Goal: Use online tool/utility: Utilize a website feature to perform a specific function

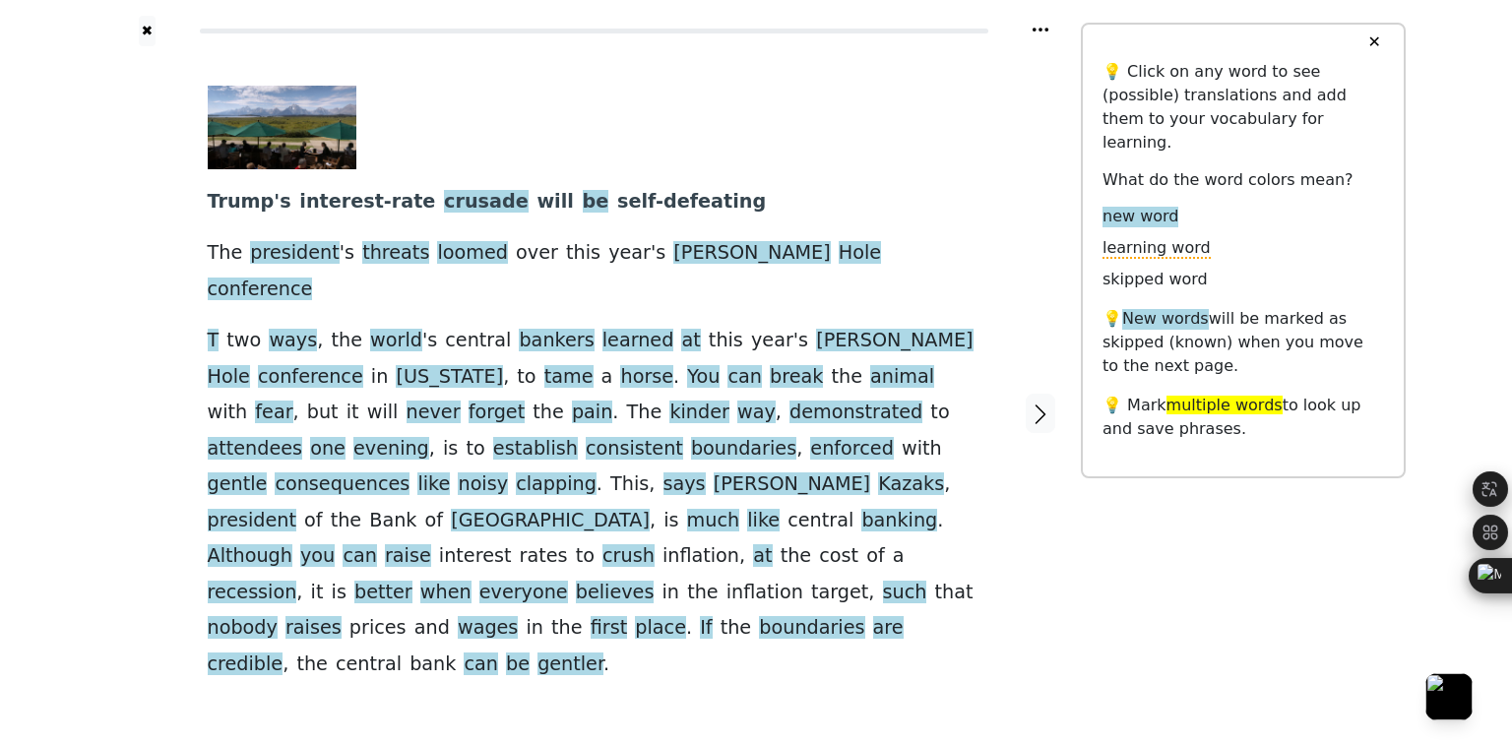
click at [512, 675] on link "Generate audio for the content" at bounding box center [570, 690] width 277 height 31
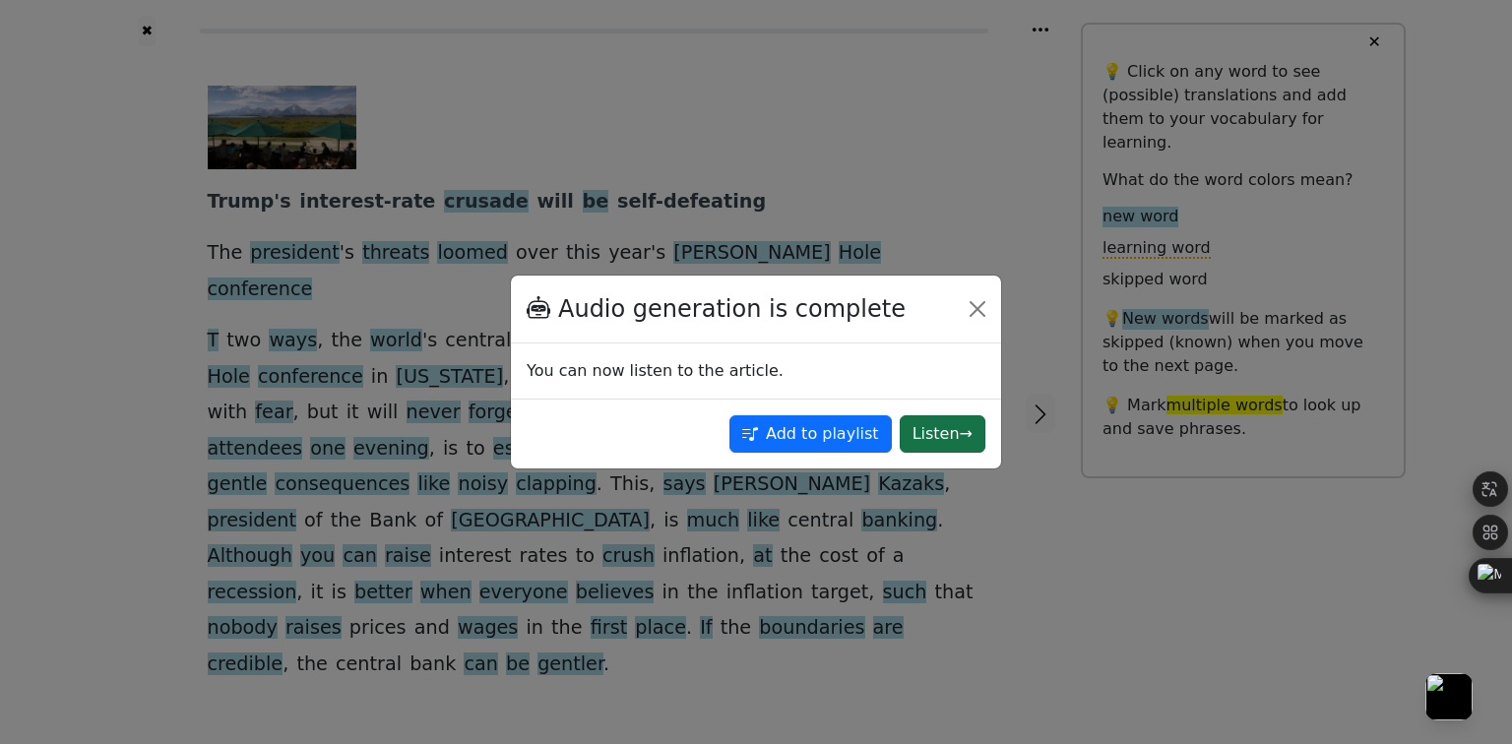
click at [941, 434] on button "Listen →" at bounding box center [943, 433] width 86 height 37
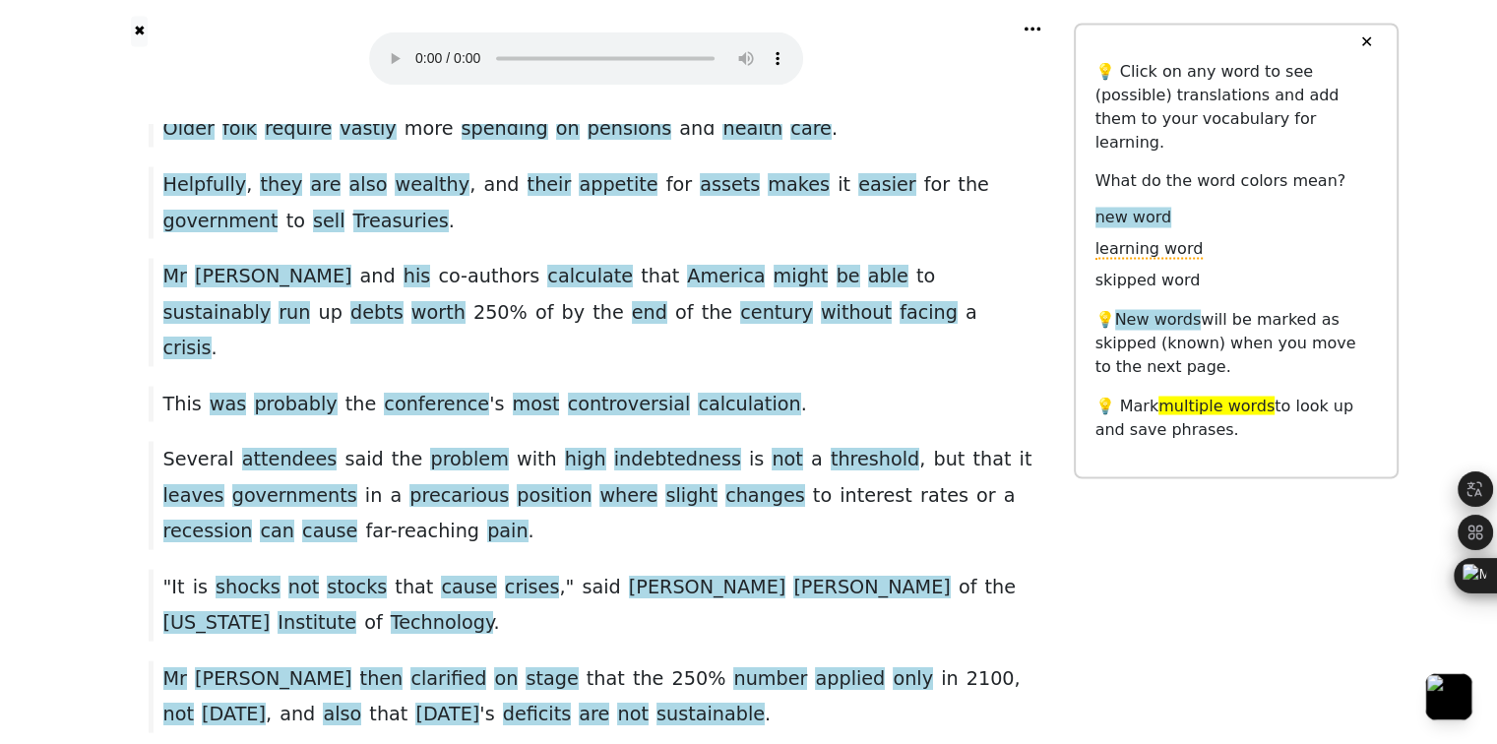
scroll to position [3631, 0]
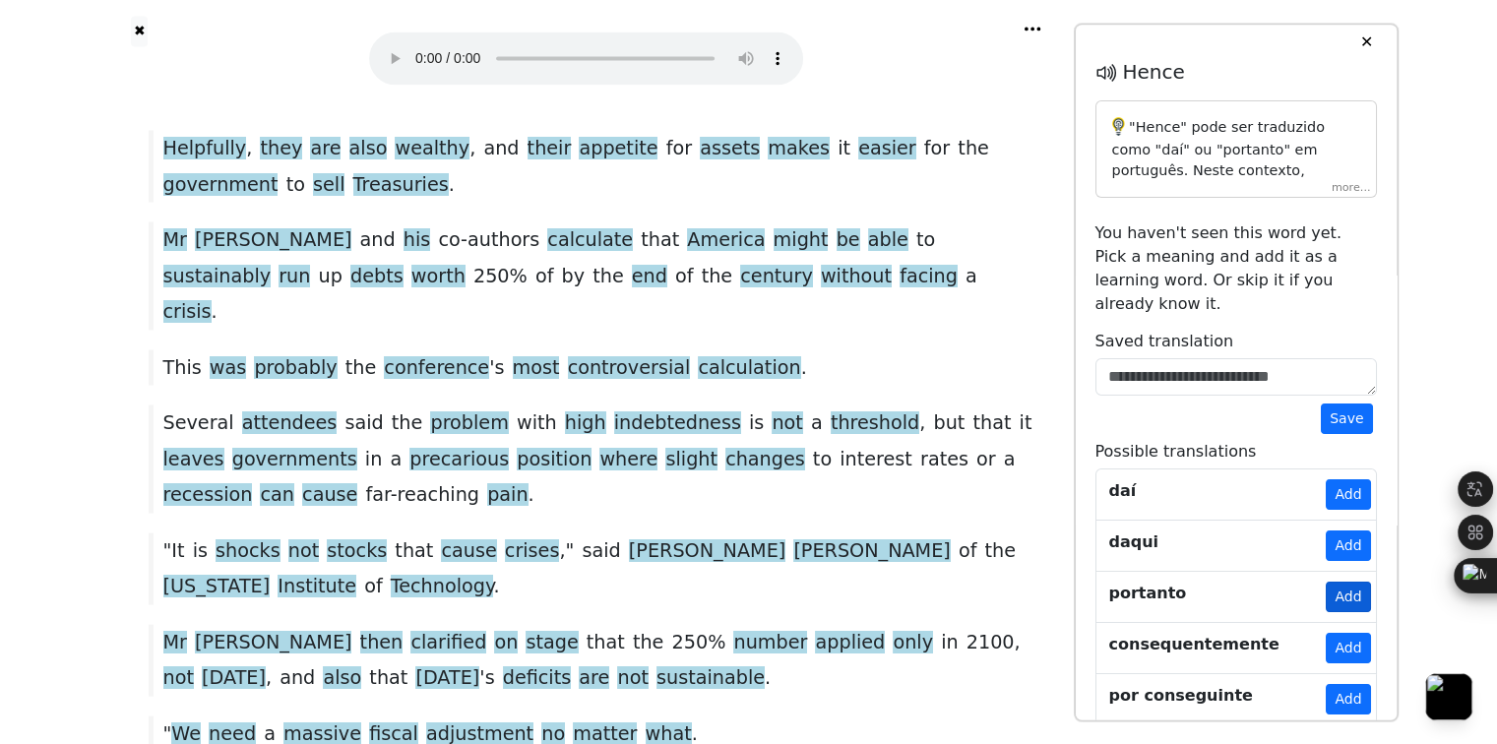
click at [1331, 582] on button "Add" at bounding box center [1348, 597] width 44 height 31
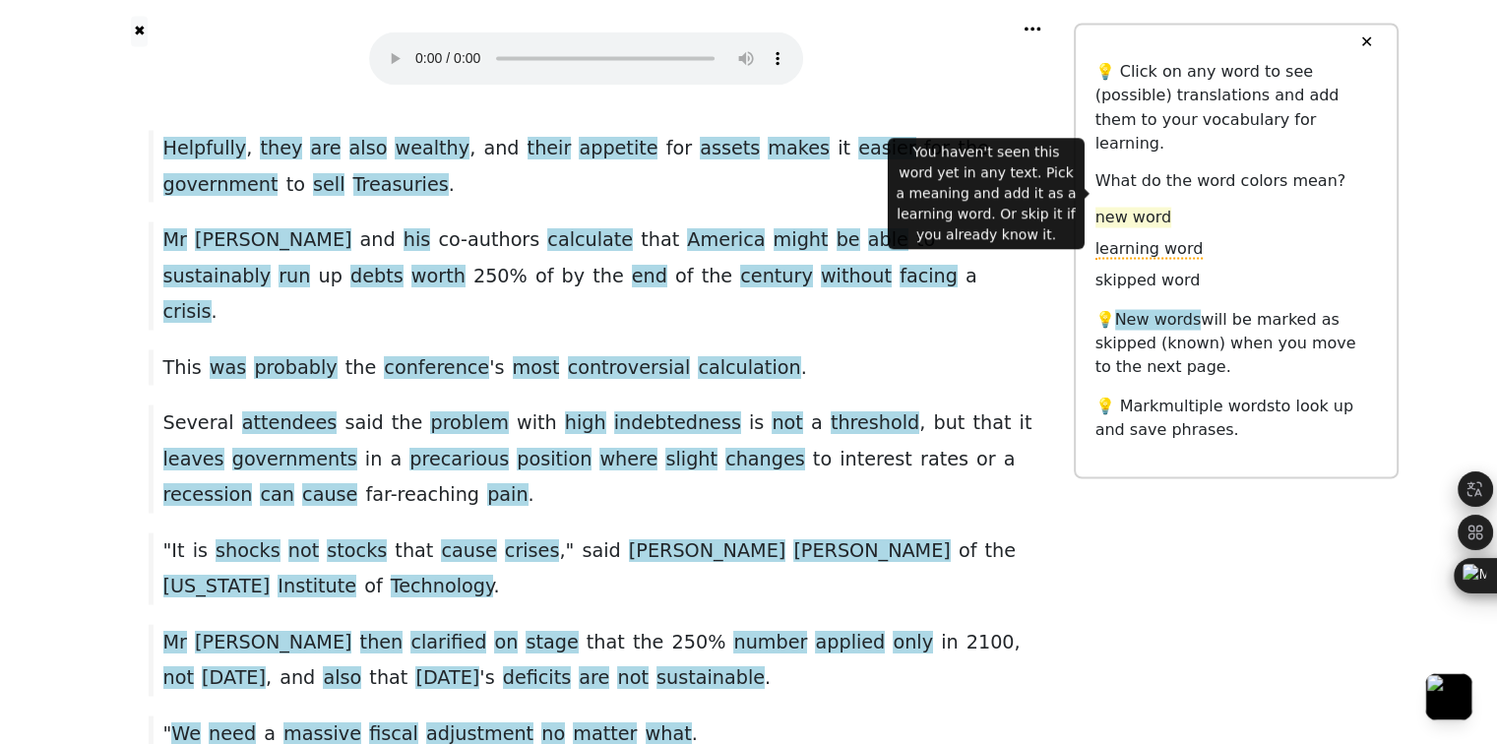
click at [1142, 207] on span "new word" at bounding box center [1133, 217] width 76 height 21
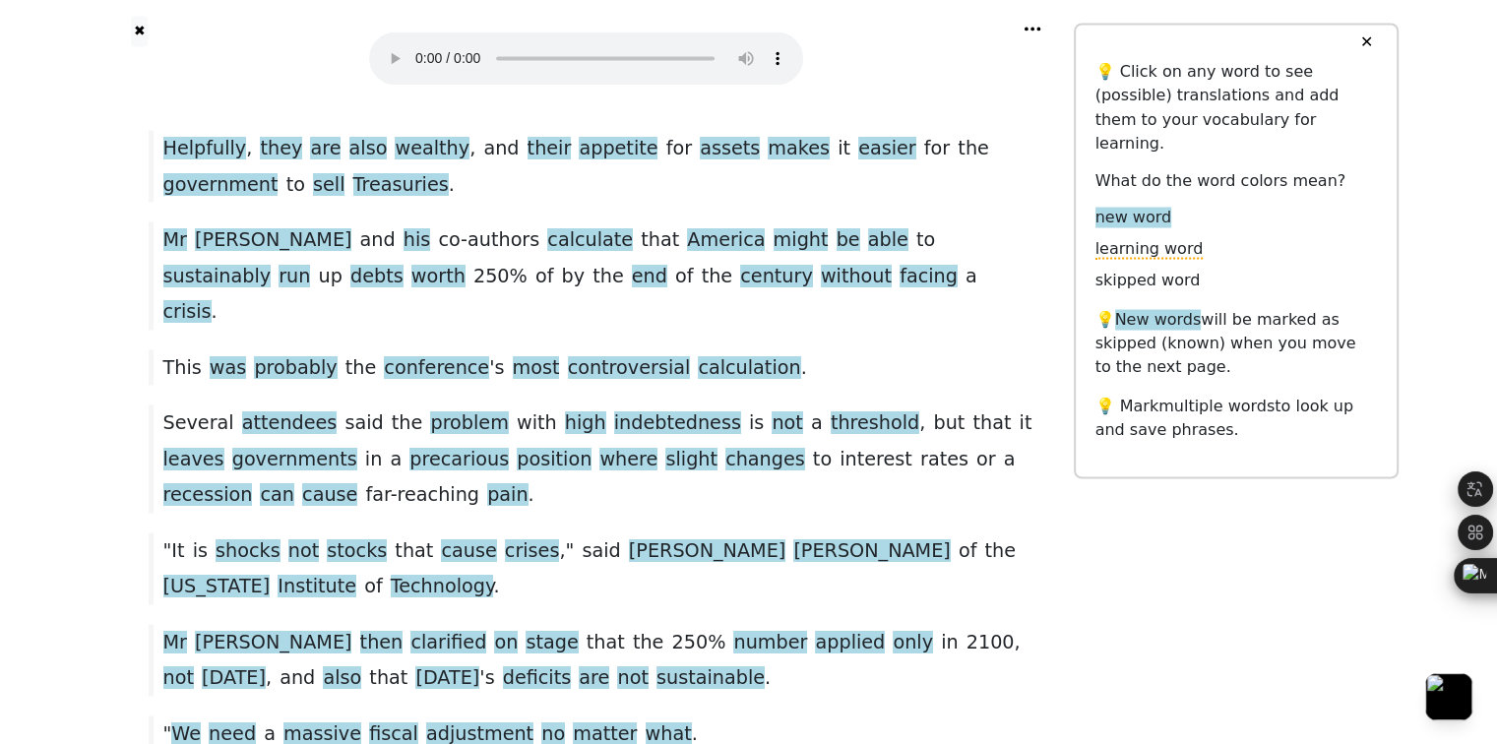
click at [1370, 36] on button "✕" at bounding box center [1366, 42] width 36 height 35
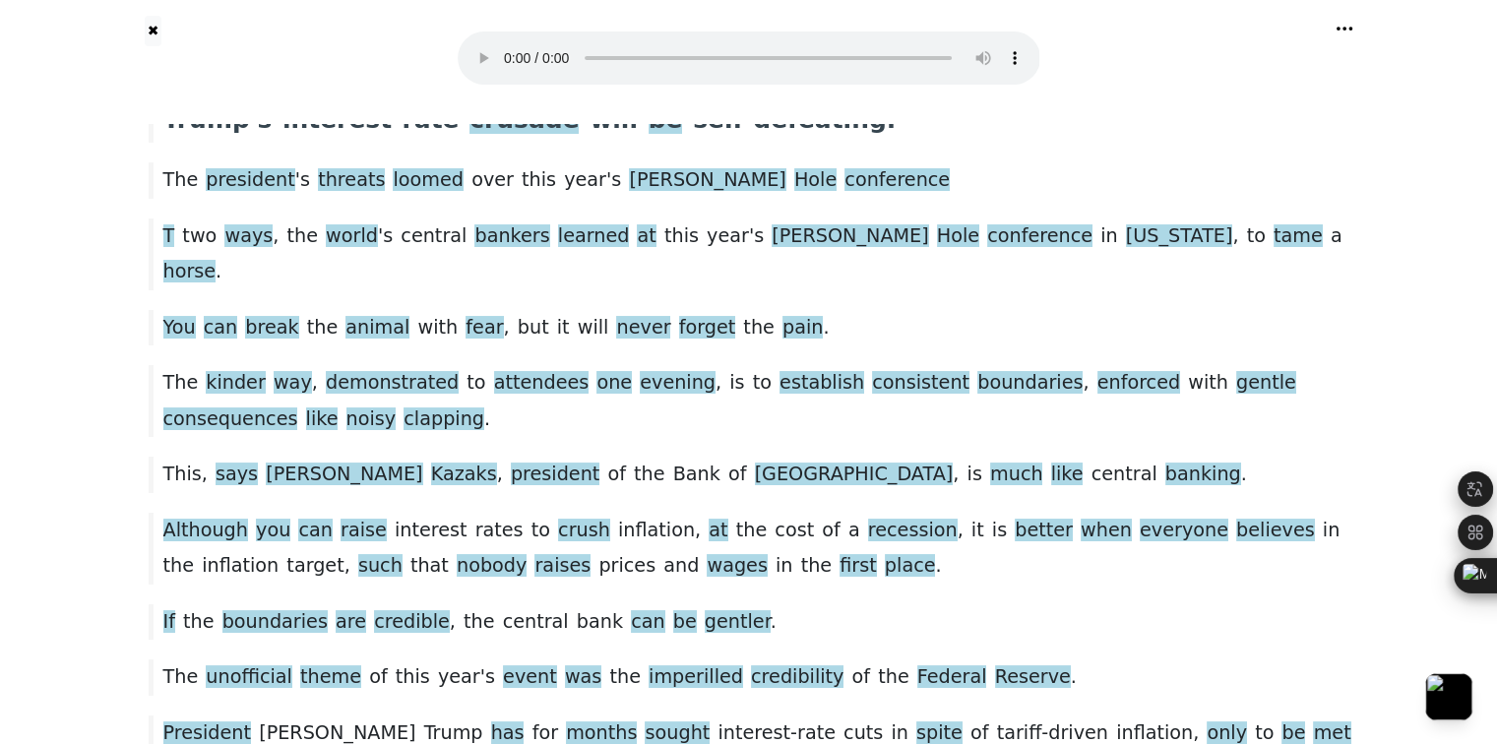
scroll to position [0, 0]
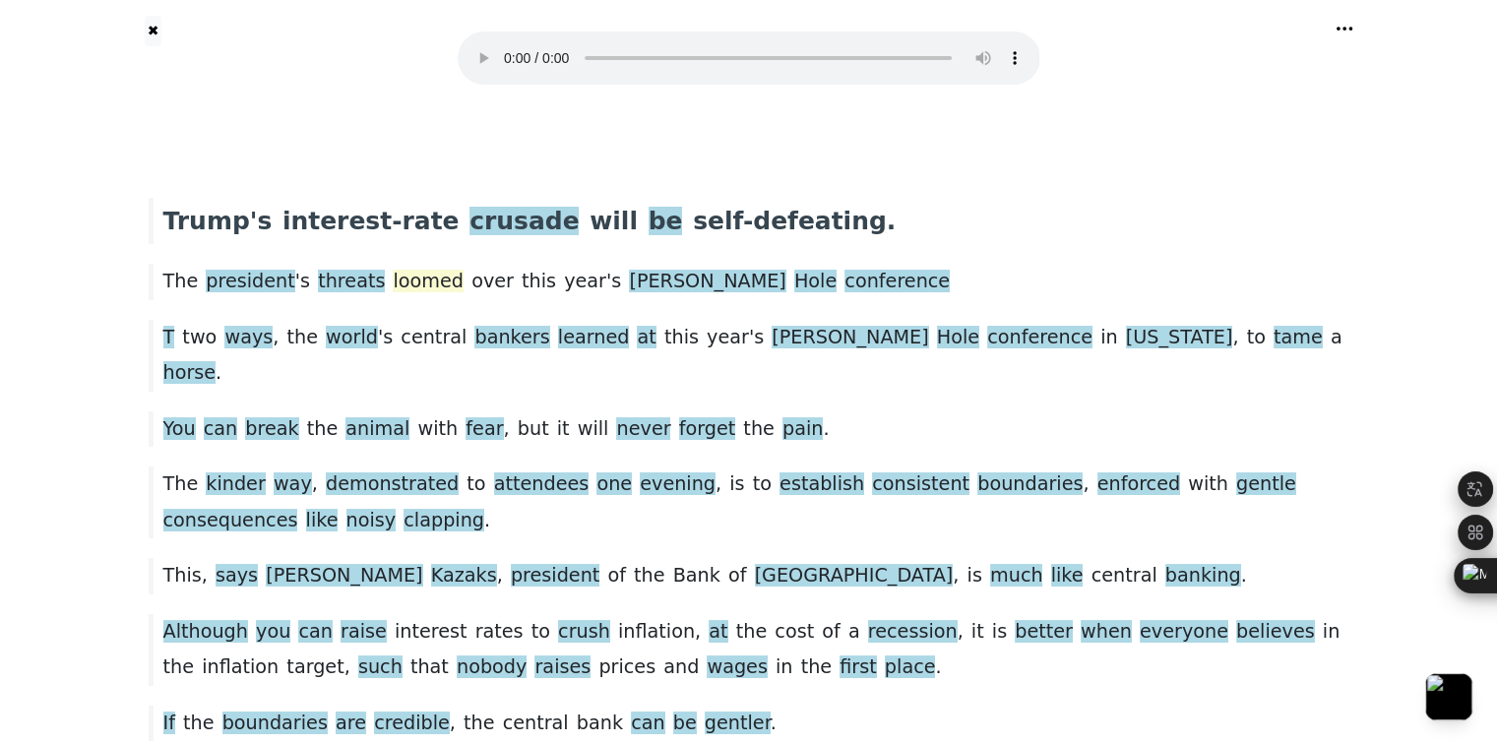
click at [413, 288] on span "loomed" at bounding box center [428, 282] width 71 height 25
